Goal: Check status: Check status

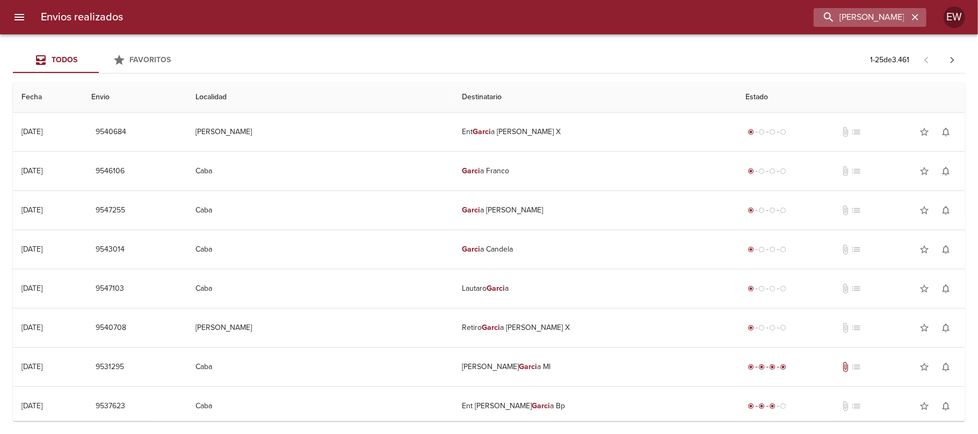
click at [913, 16] on icon "button" at bounding box center [914, 17] width 11 height 11
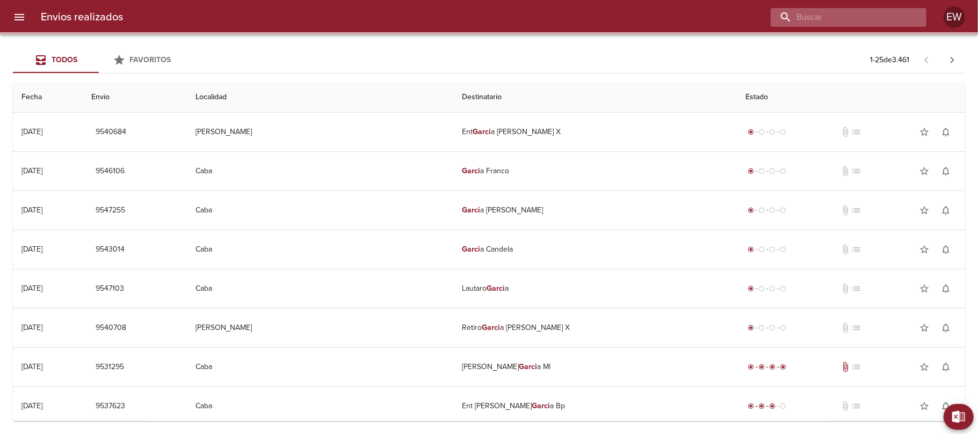
click at [870, 24] on input "buscar" at bounding box center [838, 17] width 137 height 19
paste input "9526210"
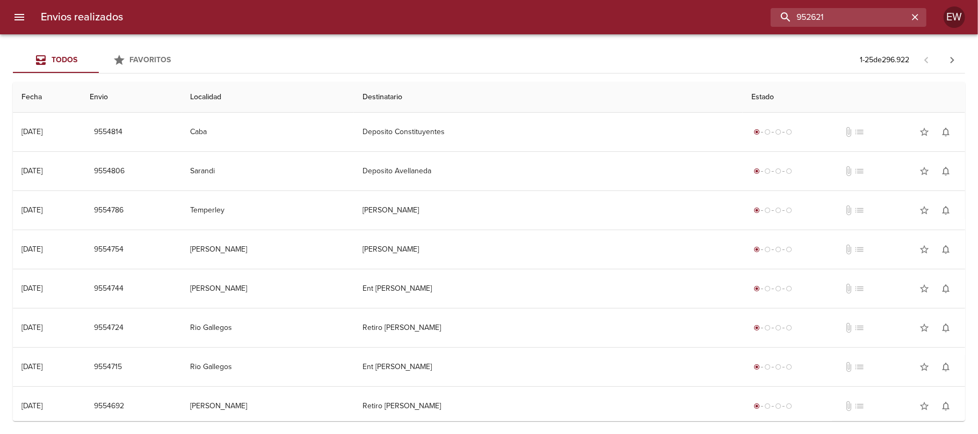
type input "9526210"
click at [831, 16] on input "9526210" at bounding box center [838, 17] width 137 height 19
click at [918, 24] on div "9526210" at bounding box center [869, 17] width 113 height 19
click at [895, 20] on input "9526210" at bounding box center [838, 17] width 137 height 19
click at [913, 12] on icon "button" at bounding box center [914, 17] width 11 height 11
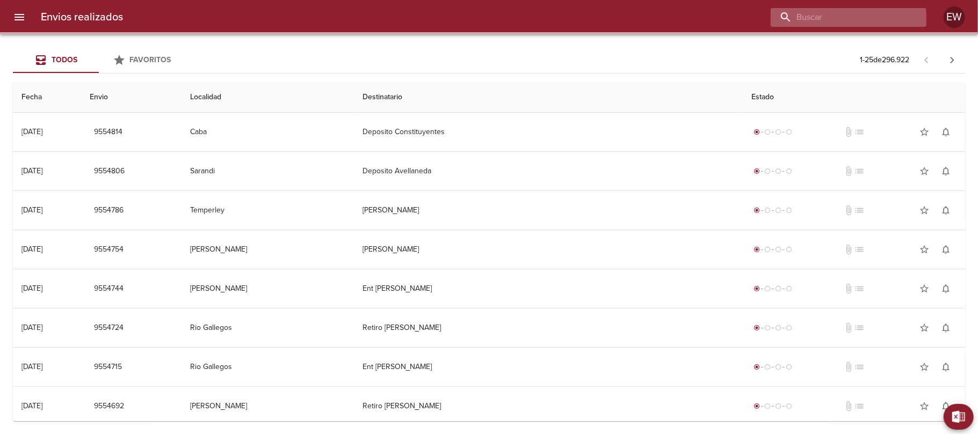
click at [892, 18] on input "buscar" at bounding box center [838, 17] width 137 height 19
paste input "[PERSON_NAME] [PERSON_NAME] BP"
type input "[PERSON_NAME] [PERSON_NAME] BP"
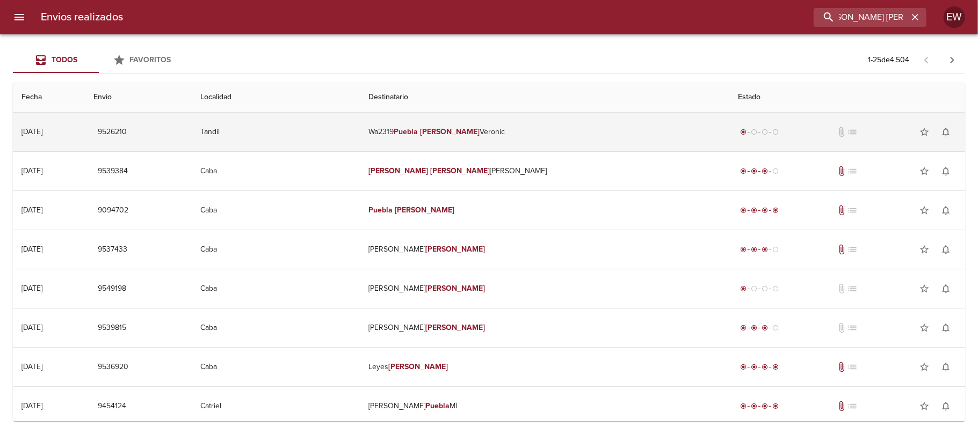
click at [512, 149] on td "Wa2319 [PERSON_NAME] [PERSON_NAME]" at bounding box center [544, 132] width 369 height 39
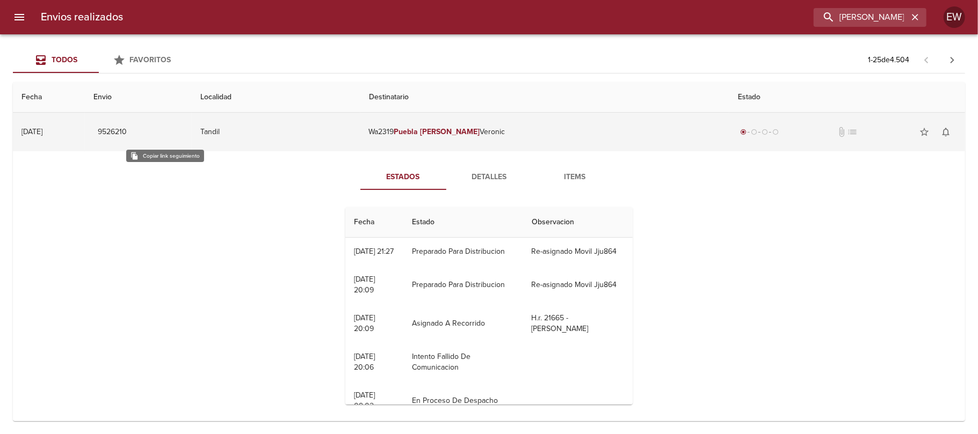
click at [127, 132] on span "9526210" at bounding box center [112, 132] width 29 height 13
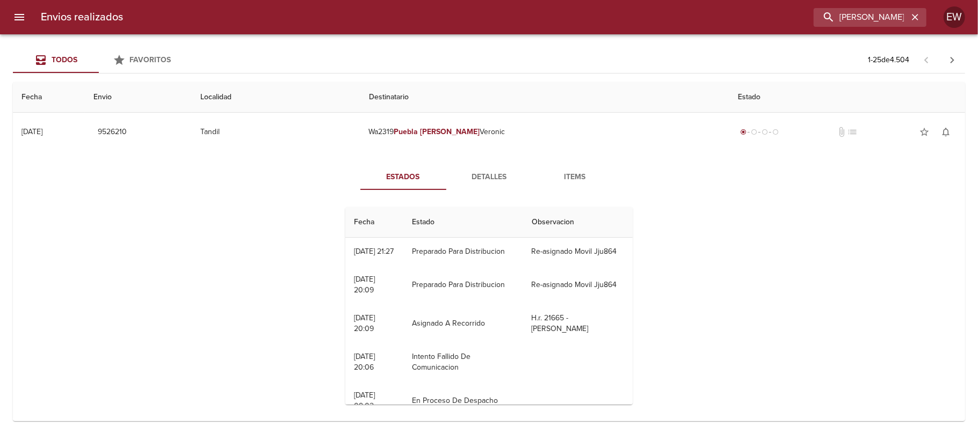
scroll to position [65, 0]
